Goal: Information Seeking & Learning: Find specific fact

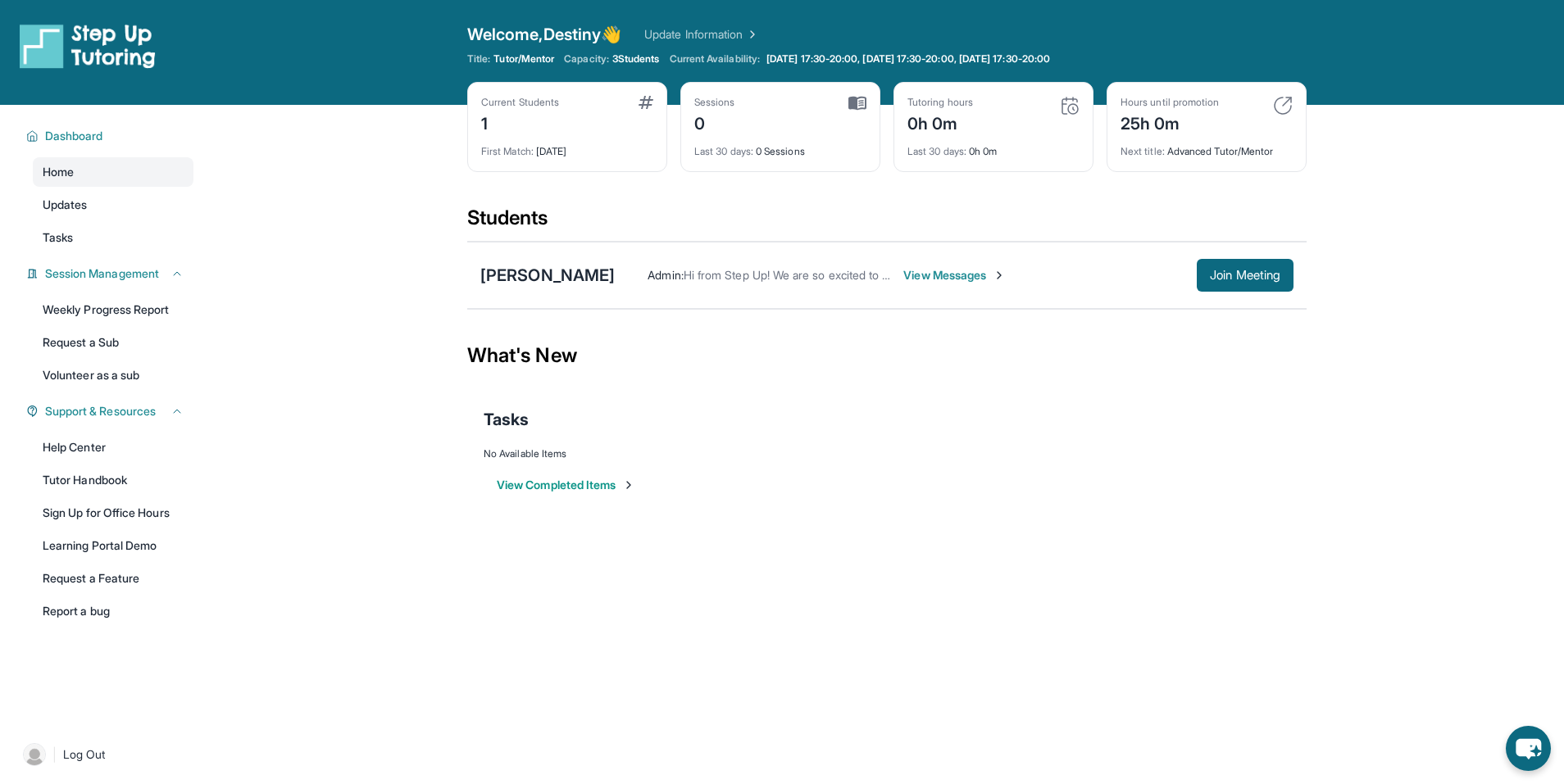
click at [1198, 197] on div "Current Students 1 First Match : 2 days ago Sessions 0 Last 30 days : 0 Session…" at bounding box center [887, 143] width 839 height 123
click at [819, 58] on span "[DATE] 17:30-20:00, [DATE] 17:30-20:00, [DATE] 17:30-20:00" at bounding box center [908, 58] width 283 height 13
click at [914, 269] on span "View Messages" at bounding box center [954, 275] width 102 height 17
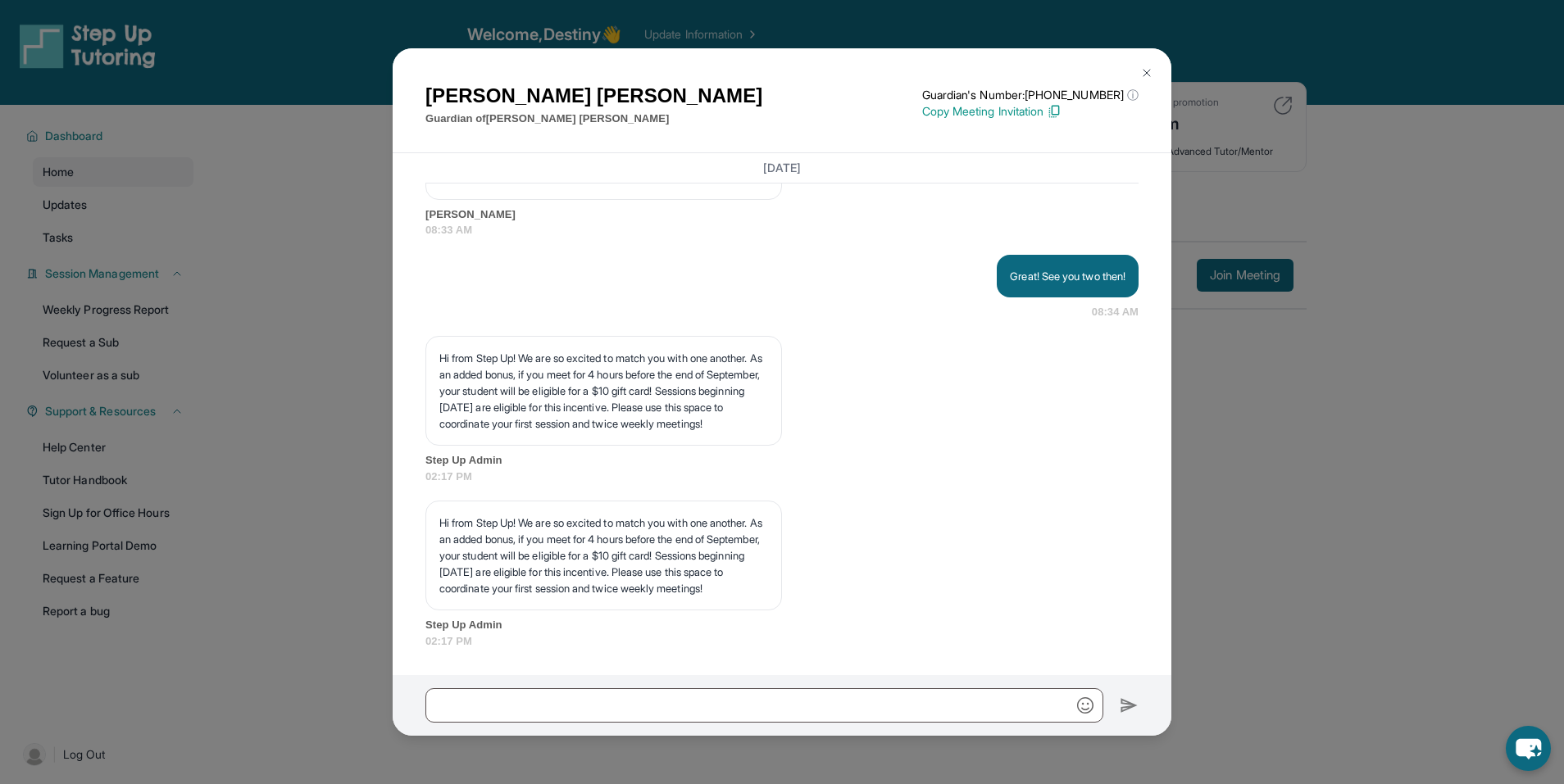
scroll to position [1687, 0]
click at [1142, 73] on img at bounding box center [1146, 72] width 13 height 13
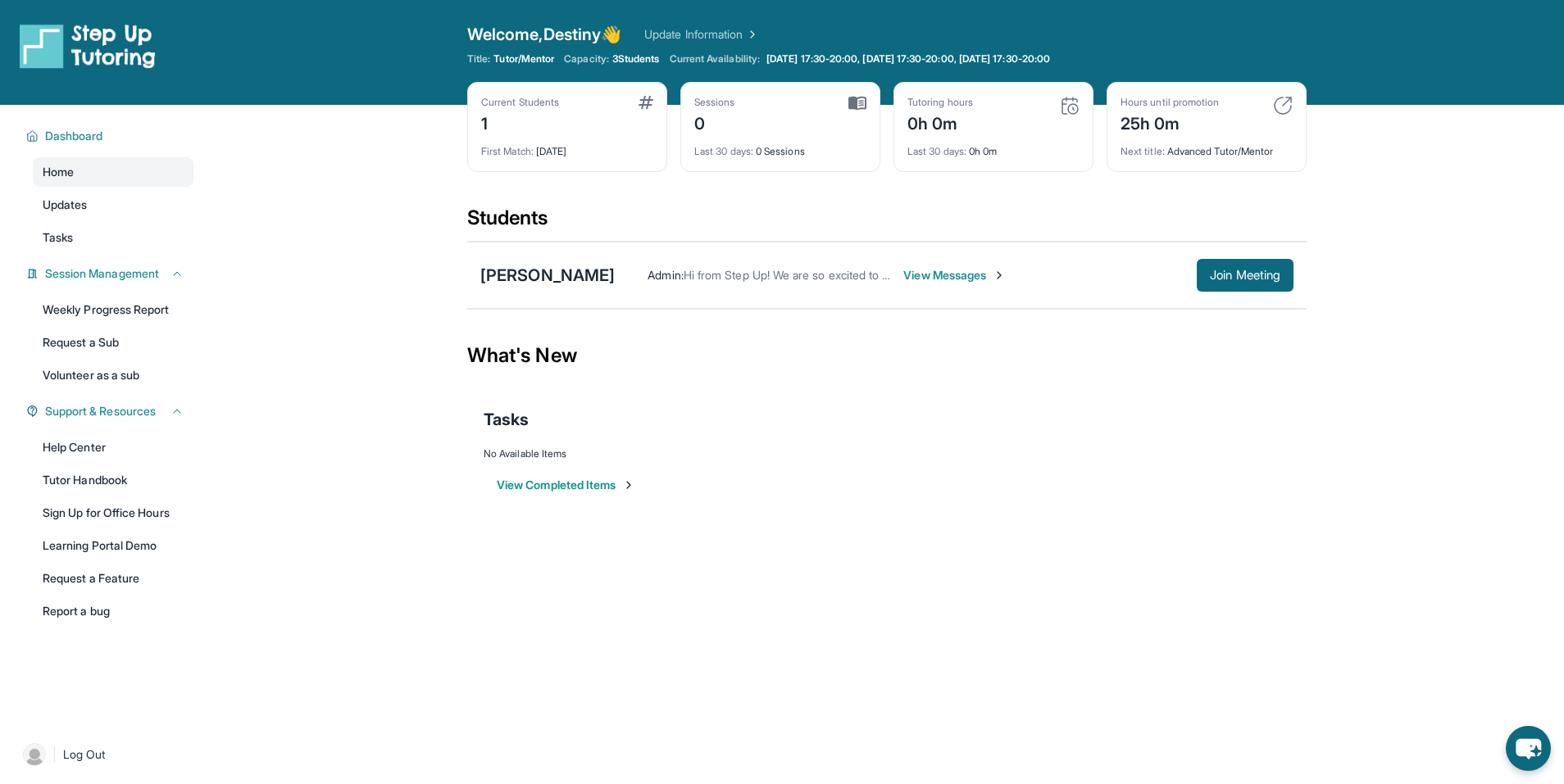
click at [1198, 552] on div "Open sidebar Welcome, Destiny 👋 Update Information Title: Tutor/Mentor Capacity…" at bounding box center [782, 392] width 1564 height 784
click at [99, 543] on link "Learning Portal Demo" at bounding box center [113, 546] width 160 height 30
click at [61, 488] on link "Tutor Handbook" at bounding box center [113, 481] width 160 height 30
click at [932, 276] on span "View Messages" at bounding box center [954, 275] width 102 height 17
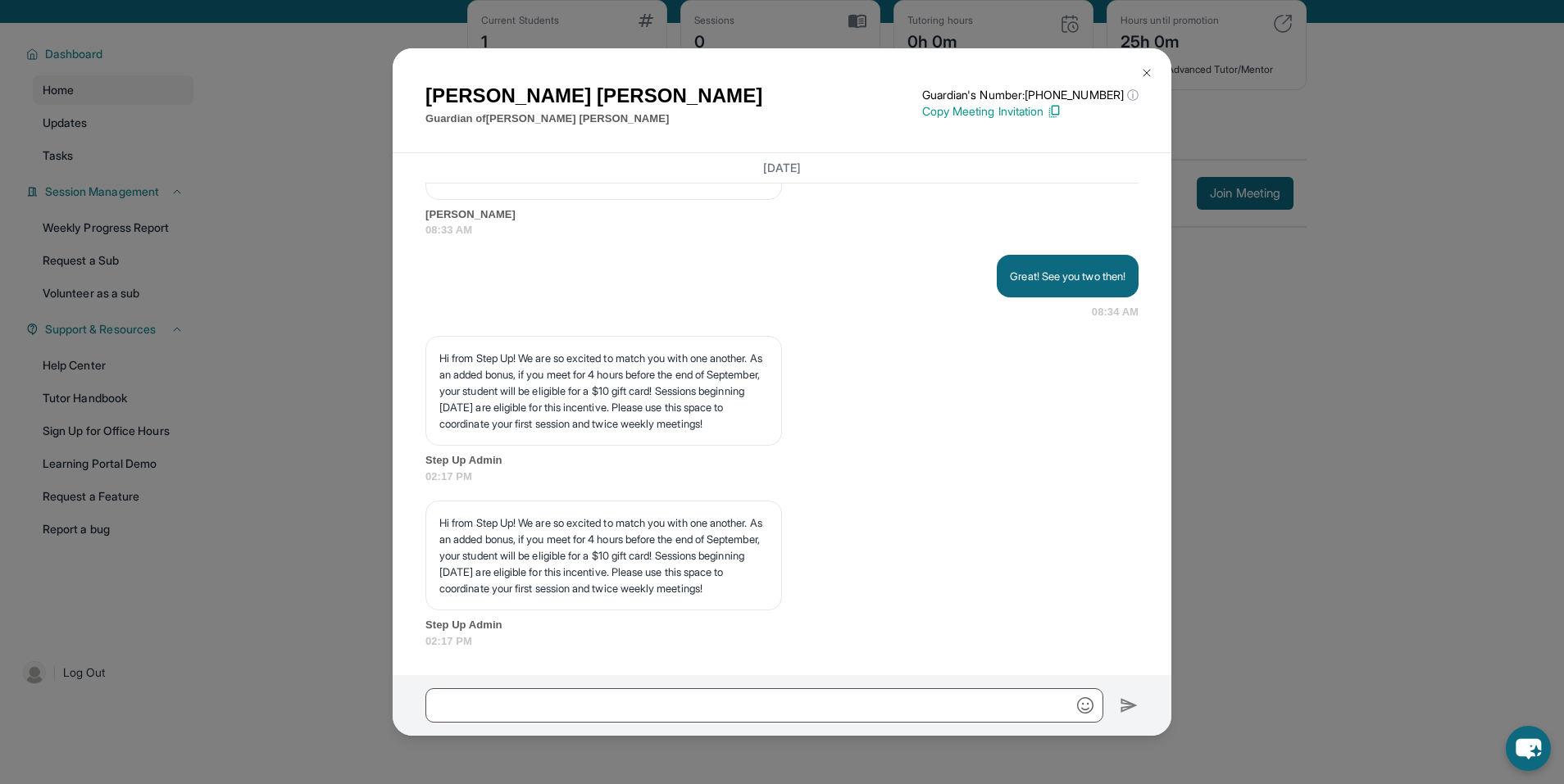
scroll to position [105, 0]
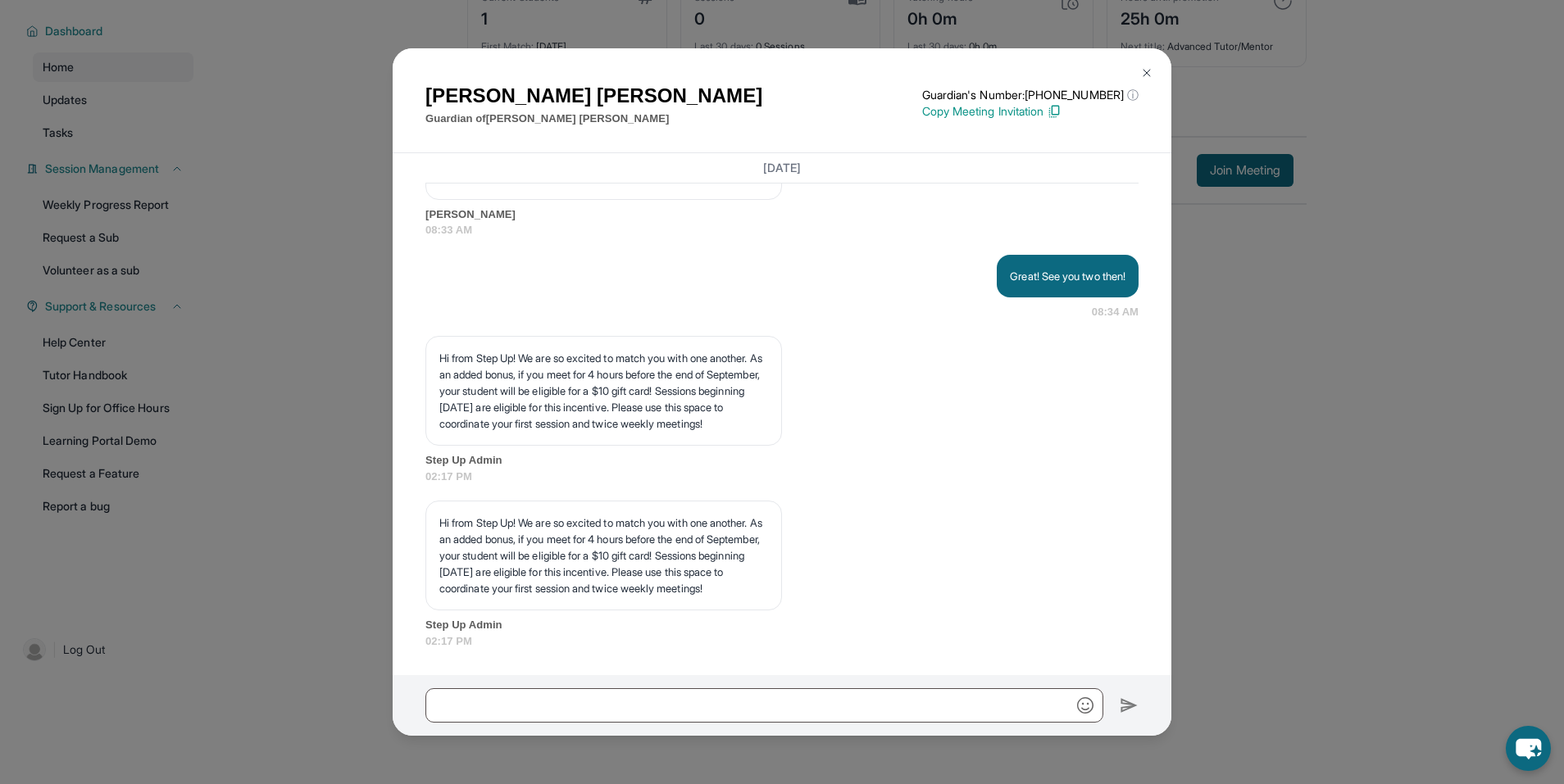
click at [1311, 218] on div "[PERSON_NAME] Guardian of [PERSON_NAME] Guardian's Number: [PHONE_NUMBER] ⓘ Thi…" at bounding box center [782, 392] width 1564 height 784
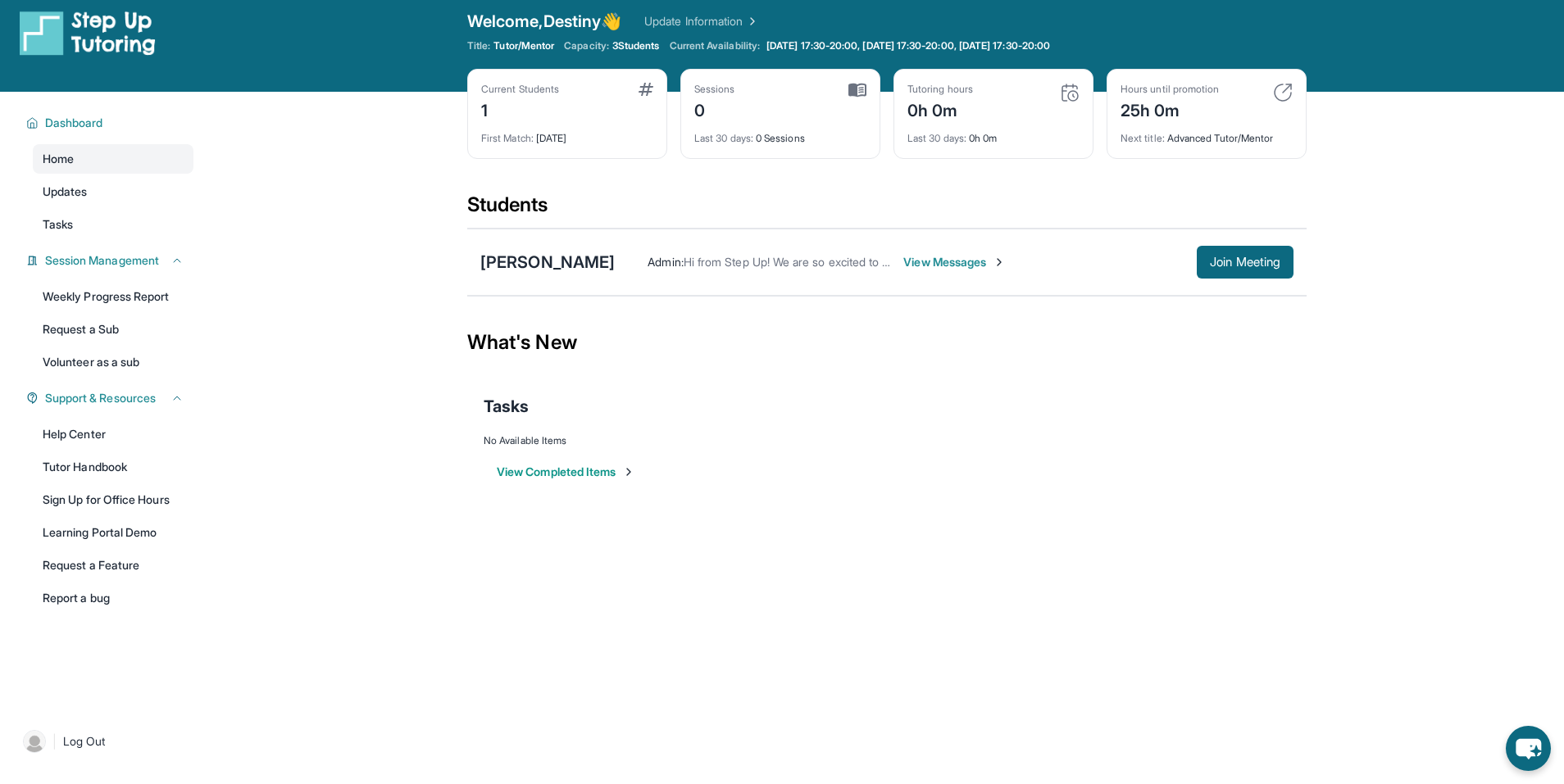
scroll to position [0, 0]
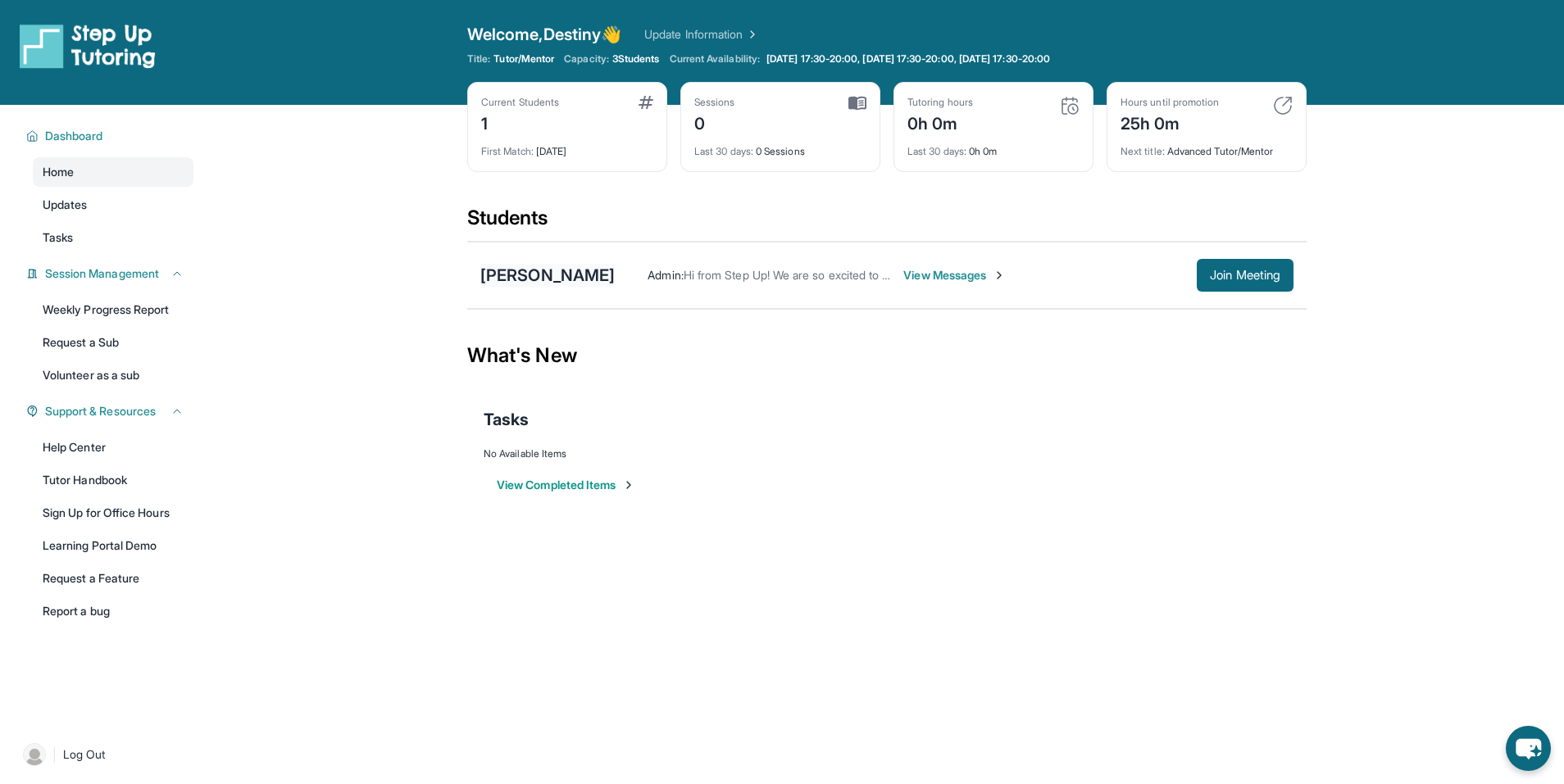
click at [529, 273] on div "[PERSON_NAME]" at bounding box center [548, 276] width 134 height 23
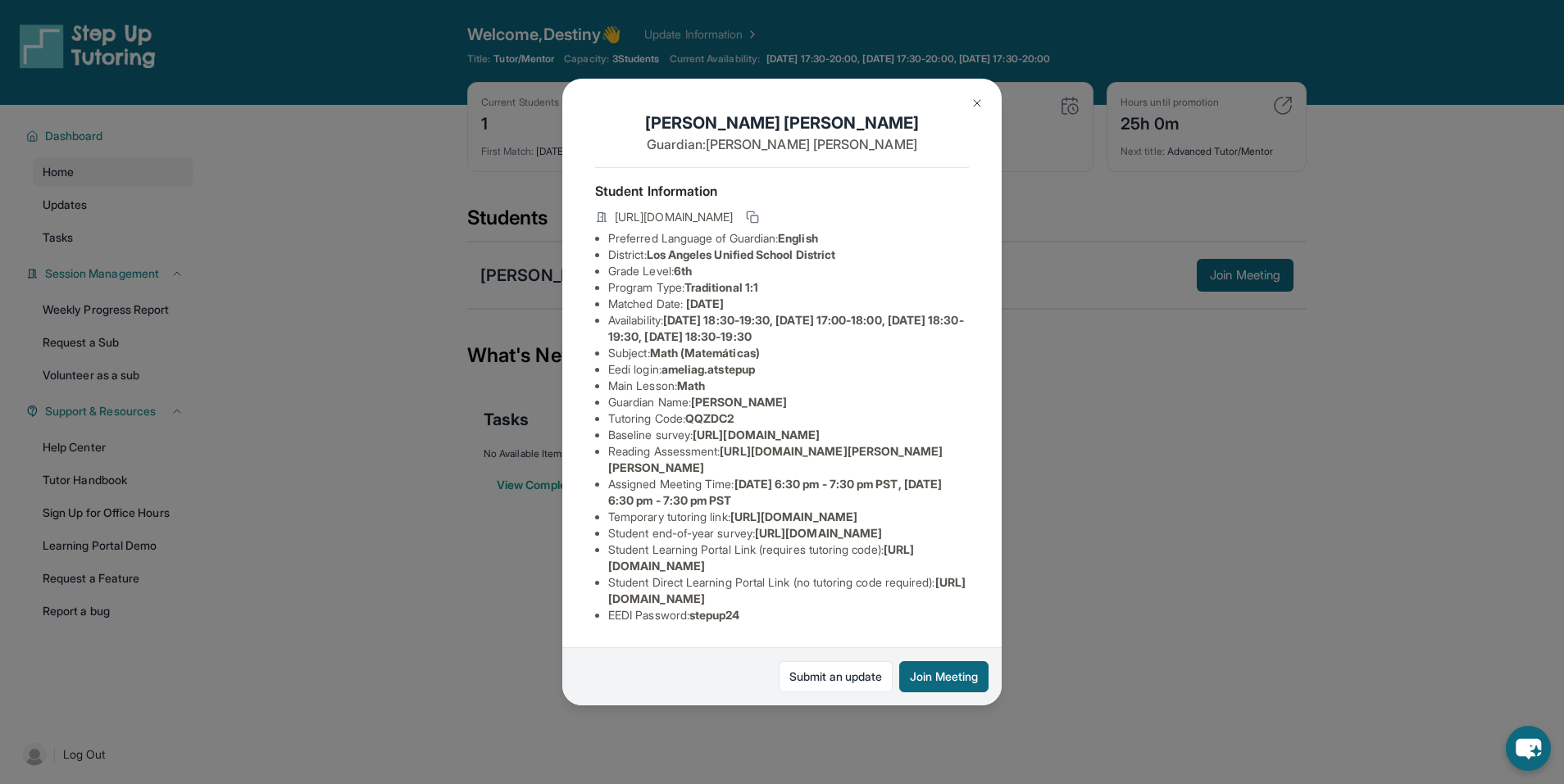
click at [719, 376] on span "ameliag.atstepup" at bounding box center [707, 369] width 93 height 14
click at [755, 375] on span "ameliag.atstepup" at bounding box center [707, 369] width 93 height 14
drag, startPoint x: 764, startPoint y: 380, endPoint x: 669, endPoint y: 388, distance: 95.3
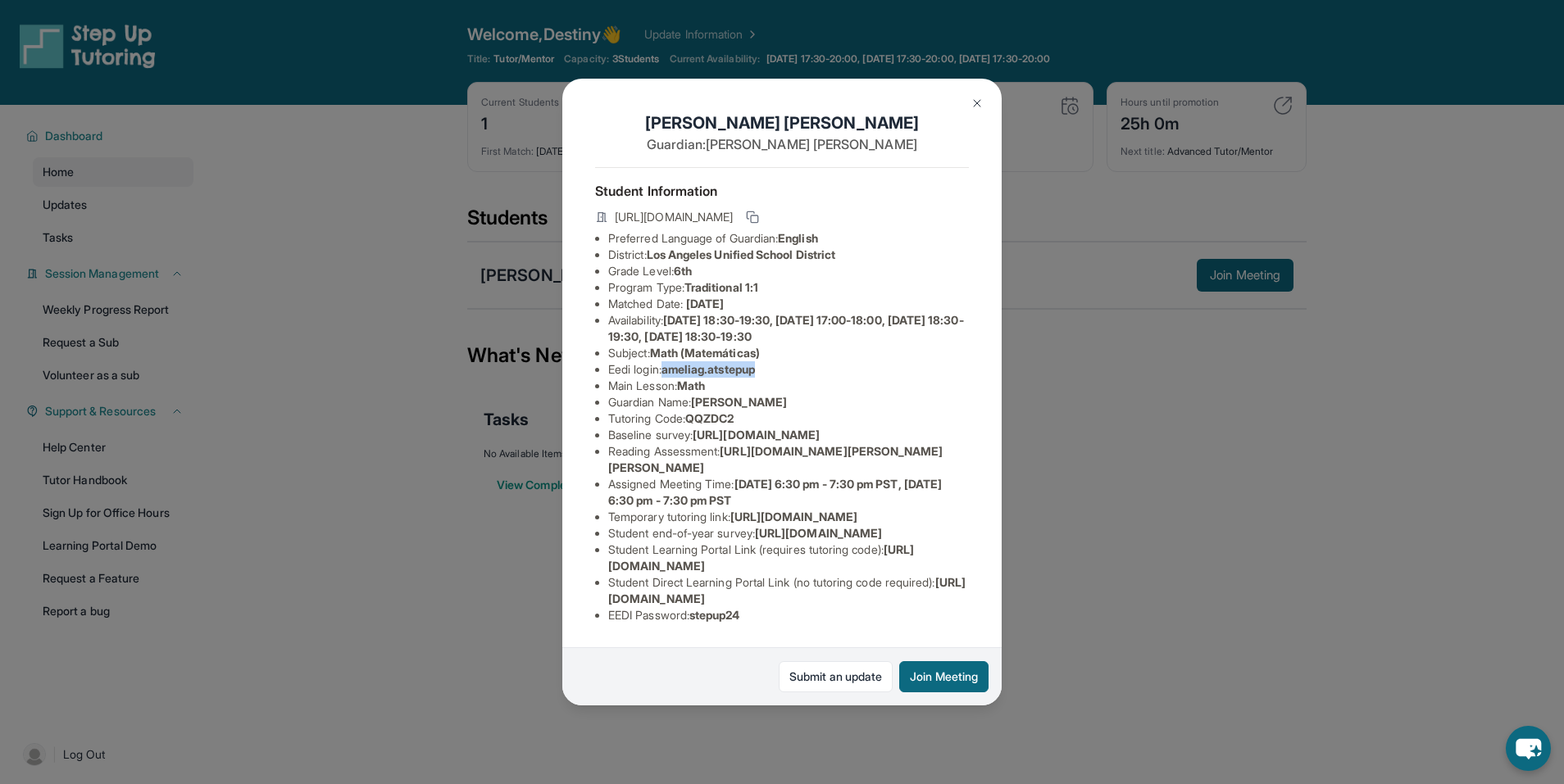
click at [669, 376] on span "ameliag.atstepup" at bounding box center [707, 369] width 93 height 14
copy span "ameliag.atstepup"
drag, startPoint x: 751, startPoint y: 603, endPoint x: 700, endPoint y: 610, distance: 51.5
click at [700, 610] on span "stepup24" at bounding box center [714, 615] width 51 height 14
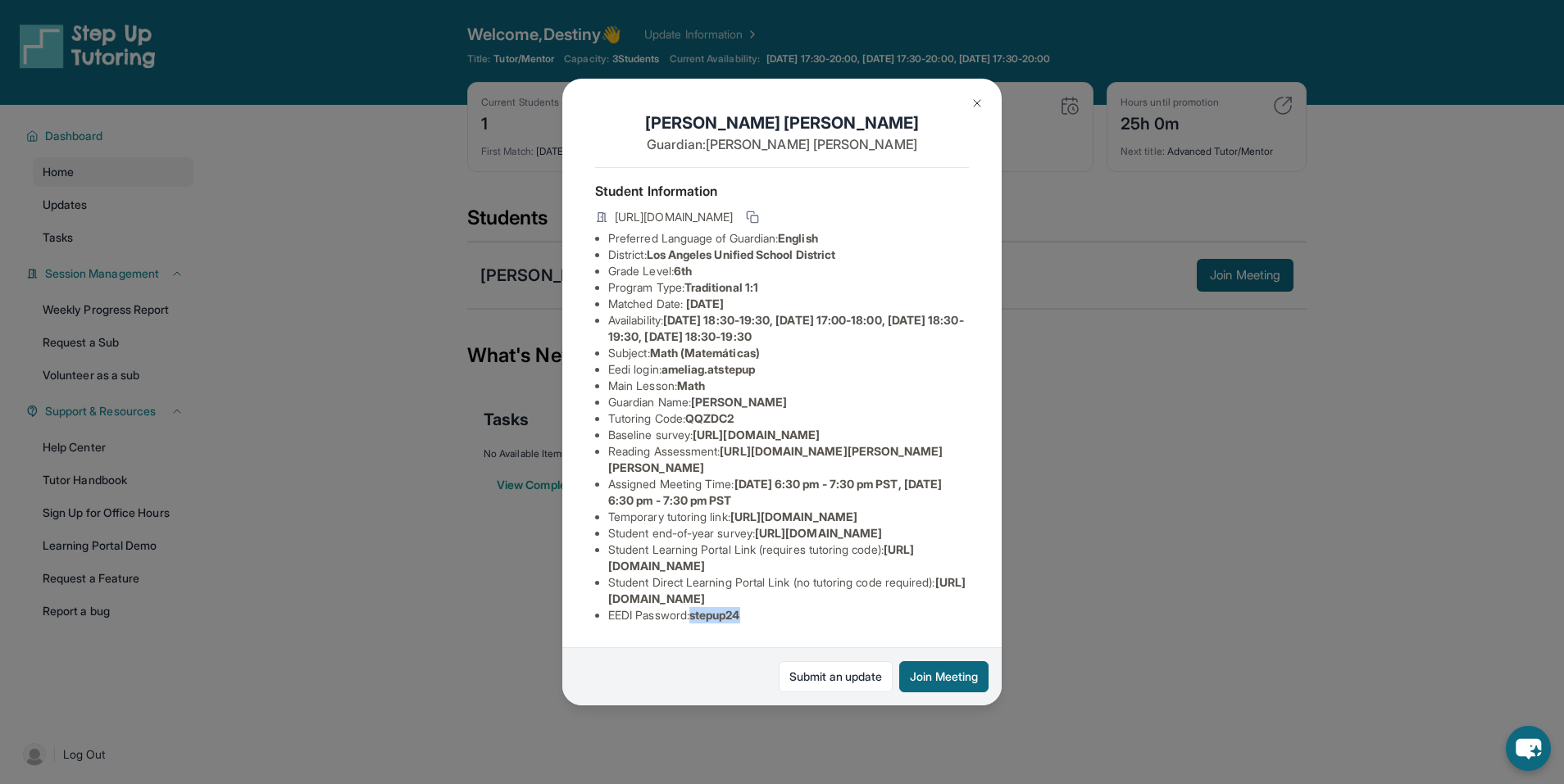
copy span "stepup24"
click at [1142, 505] on div "[PERSON_NAME] Guardian: [PERSON_NAME] Student Information [URL][DOMAIN_NAME] Pr…" at bounding box center [782, 392] width 1564 height 784
